Goal: Transaction & Acquisition: Purchase product/service

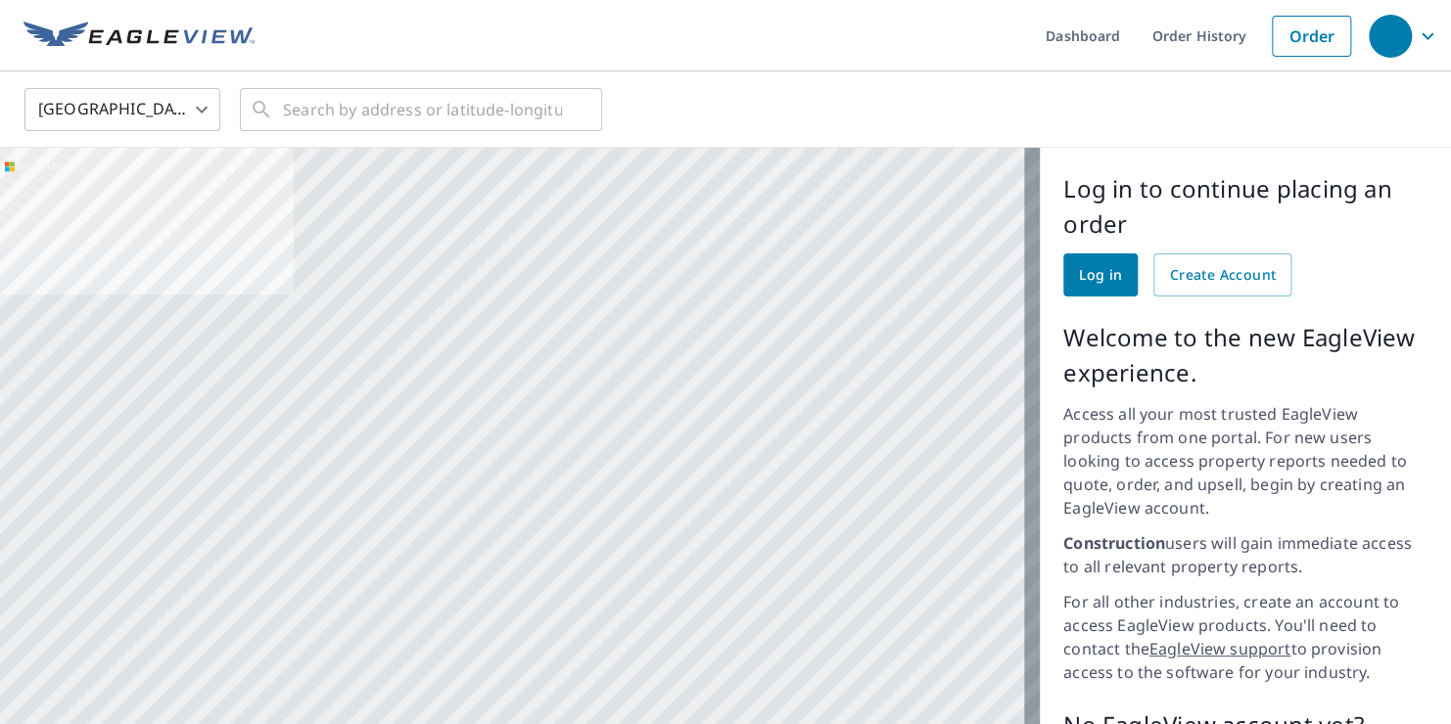
click at [1106, 282] on link "Log in" at bounding box center [1100, 275] width 74 height 43
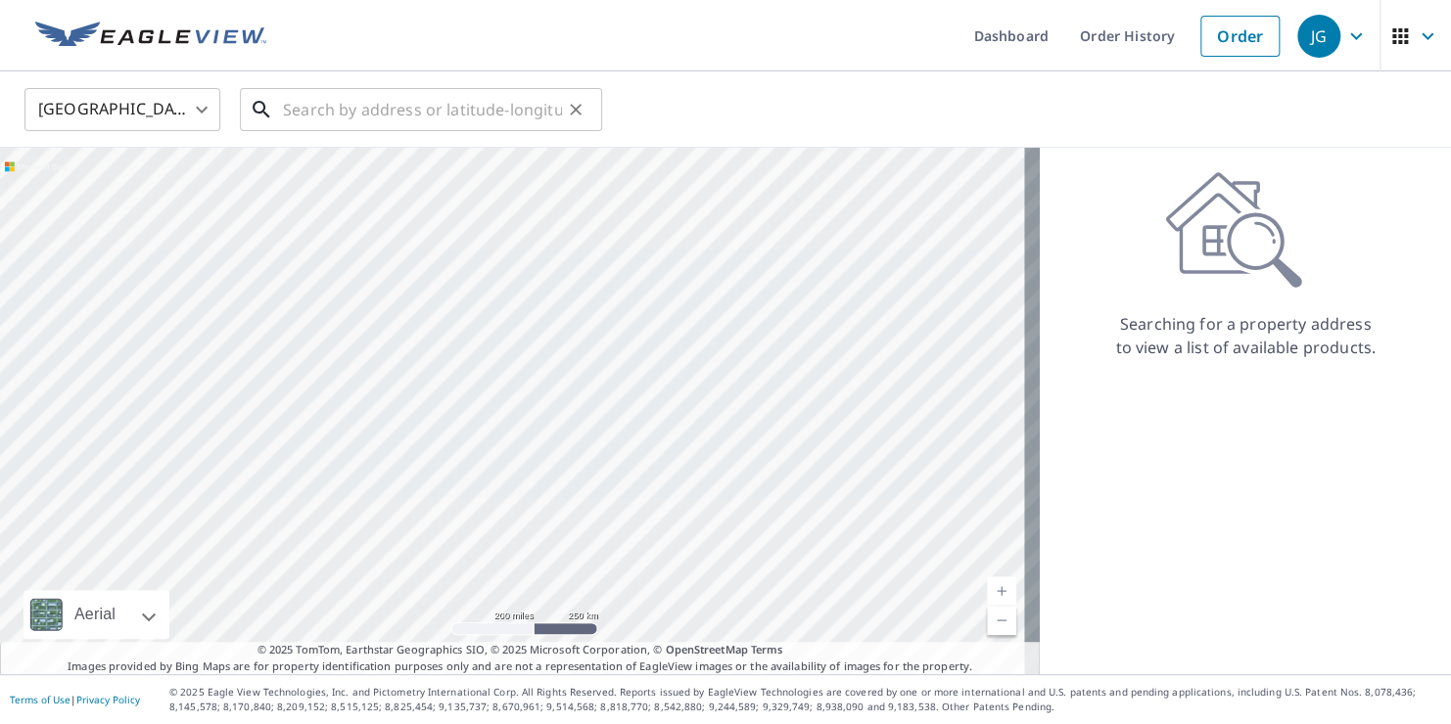
click at [297, 107] on input "text" at bounding box center [422, 109] width 279 height 55
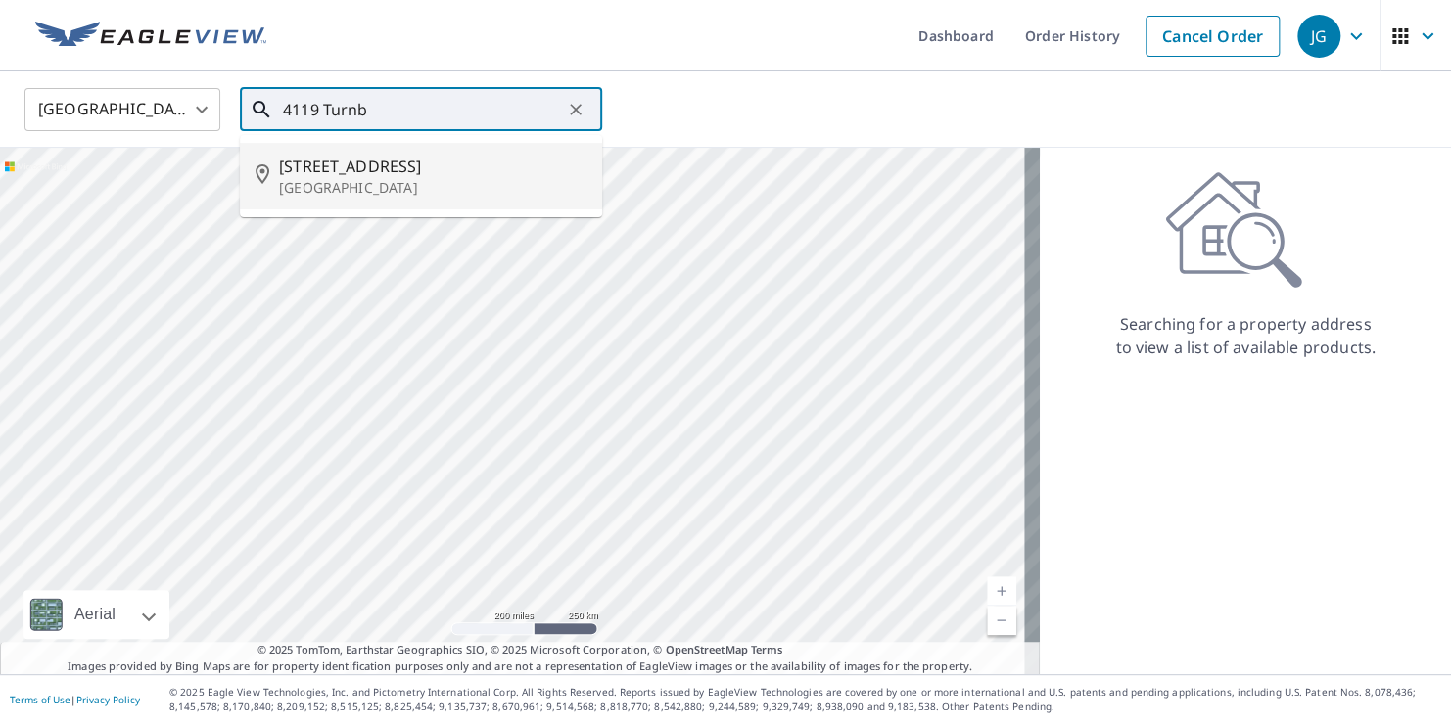
click at [334, 158] on span "4119 Turnberry Cir" at bounding box center [432, 166] width 307 height 23
type input "4119 Turnberry Cir Houston, TX 77025"
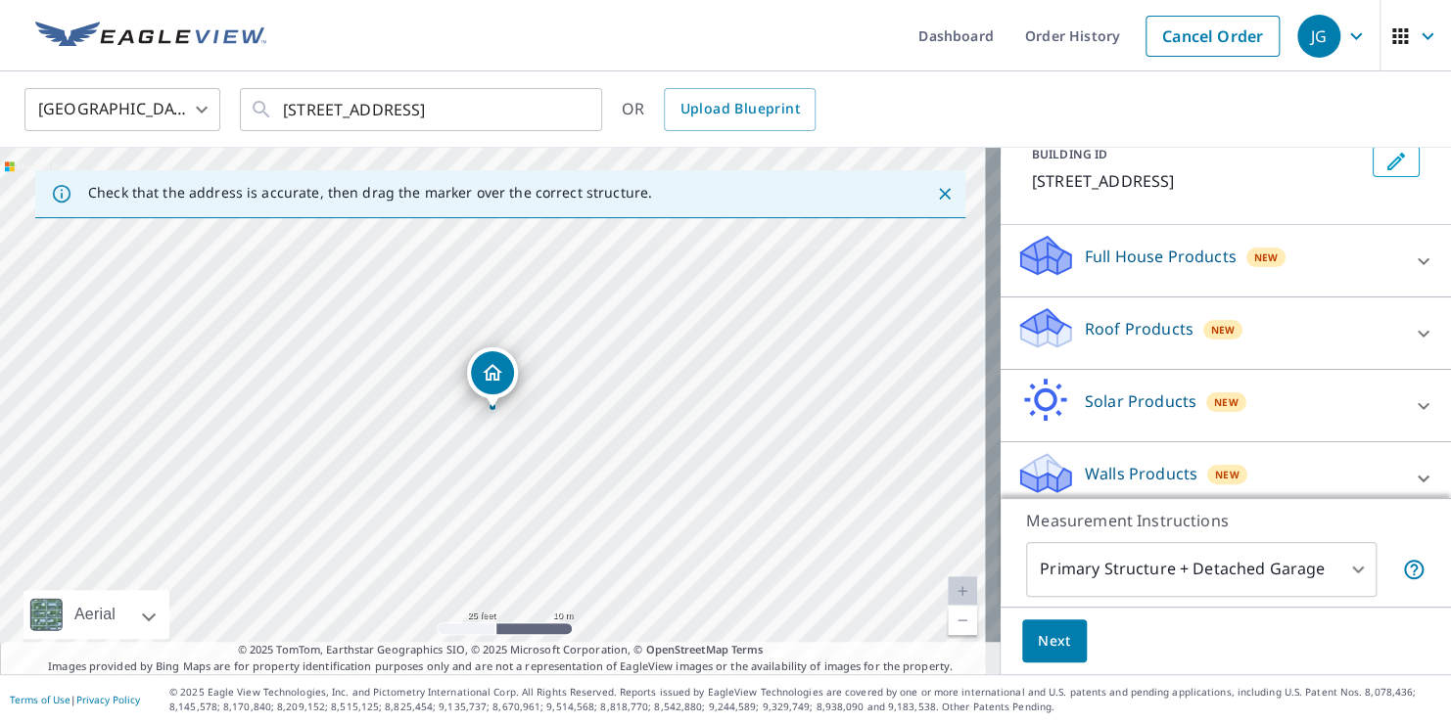
scroll to position [141, 0]
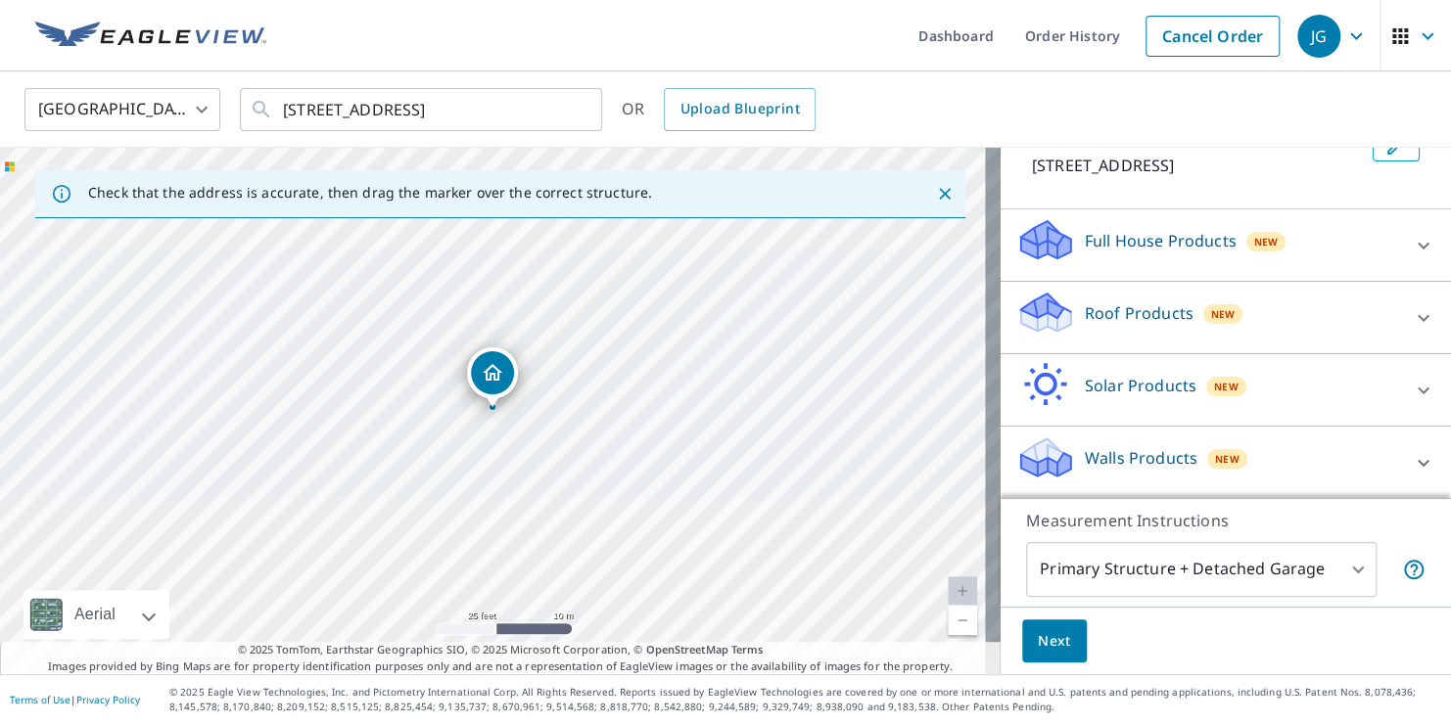
click at [1122, 313] on p "Roof Products" at bounding box center [1139, 312] width 109 height 23
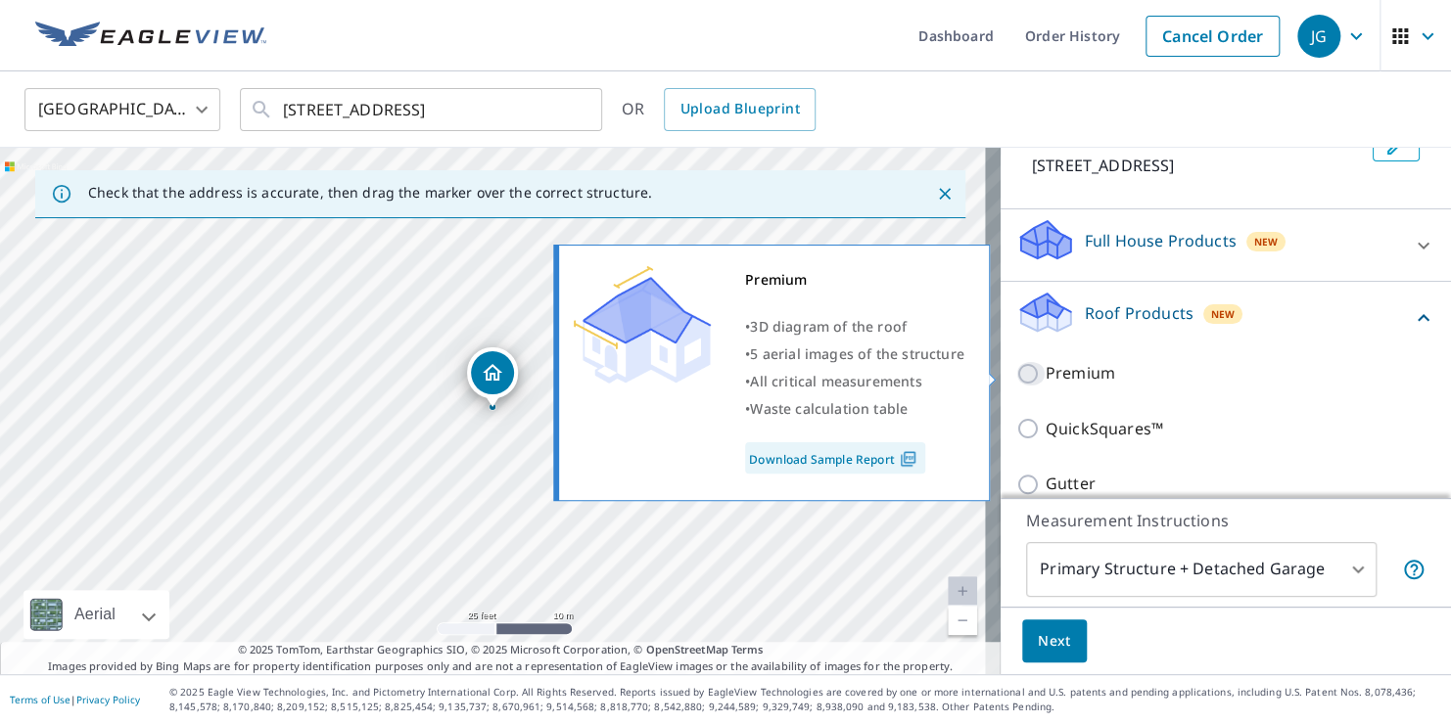
click at [1016, 366] on input "Premium" at bounding box center [1030, 373] width 29 height 23
checkbox input "true"
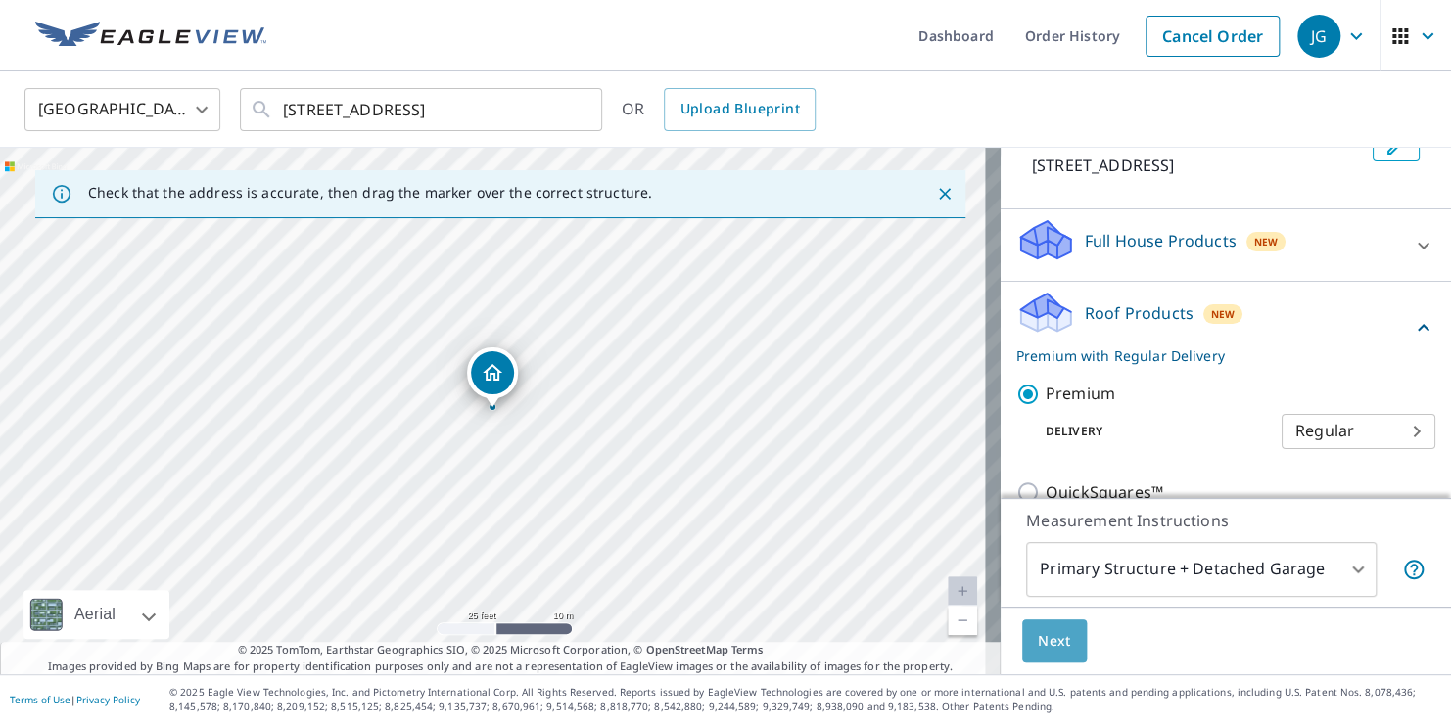
click at [1047, 635] on span "Next" at bounding box center [1054, 641] width 33 height 24
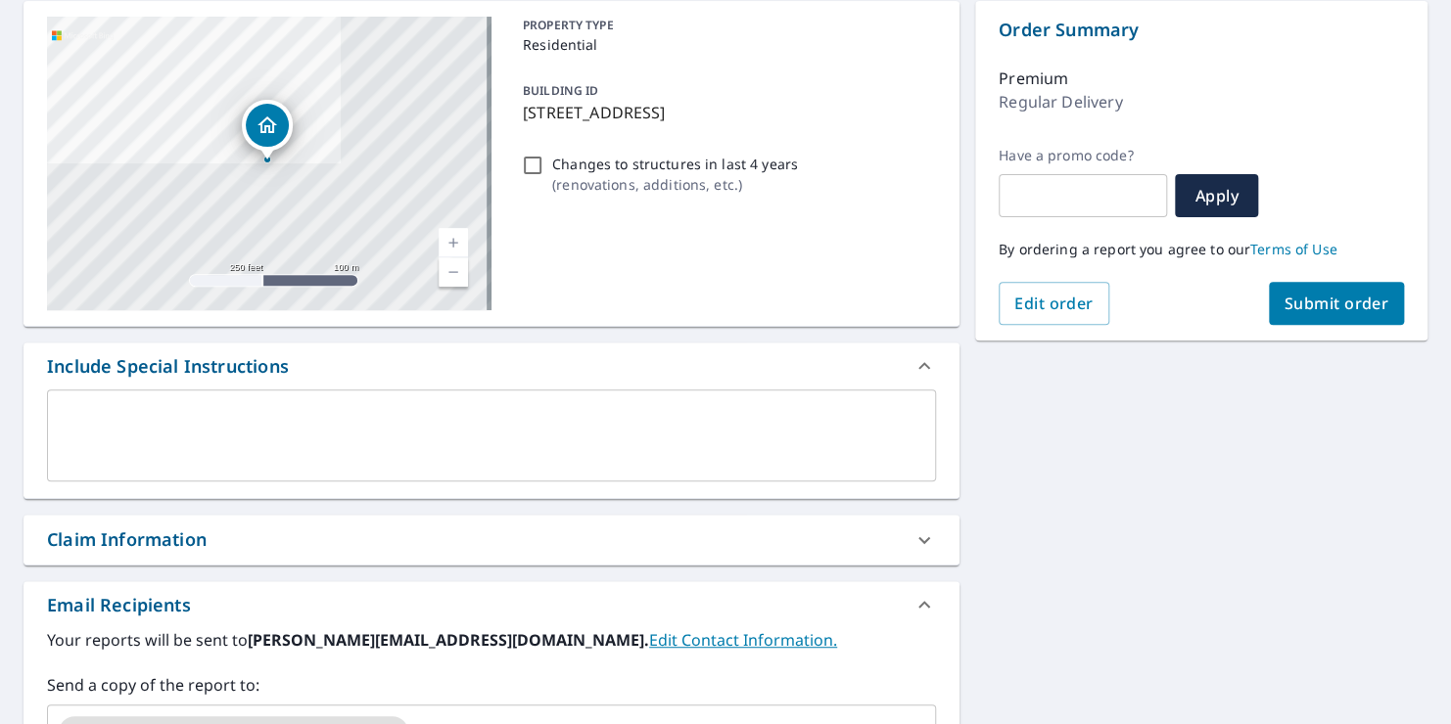
scroll to position [196, 0]
click at [1284, 304] on span "Submit order" at bounding box center [1336, 304] width 105 height 22
